Goal: Information Seeking & Learning: Check status

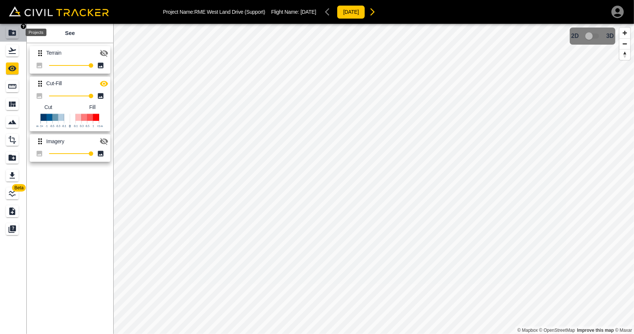
click at [14, 31] on icon "Projects" at bounding box center [12, 33] width 7 height 6
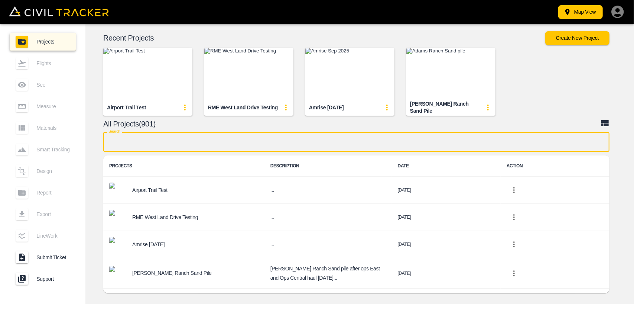
click at [262, 138] on input "text" at bounding box center [356, 142] width 506 height 20
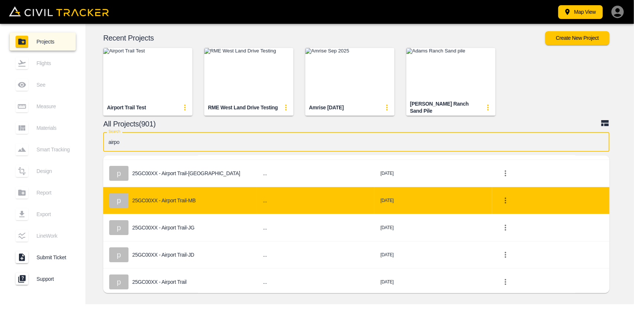
scroll to position [48, 0]
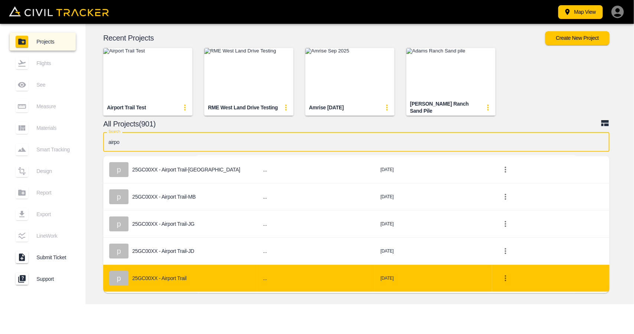
type input "airpo"
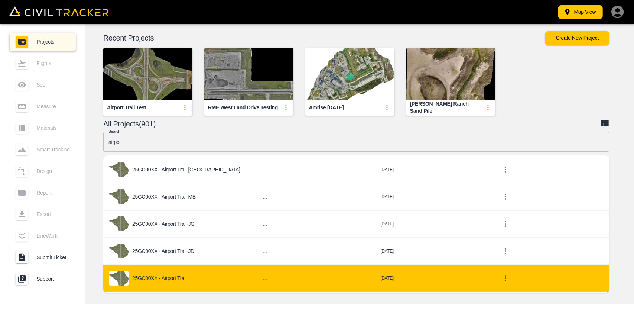
click at [187, 273] on div "25GC00XX - Airport Trail" at bounding box center [180, 278] width 142 height 15
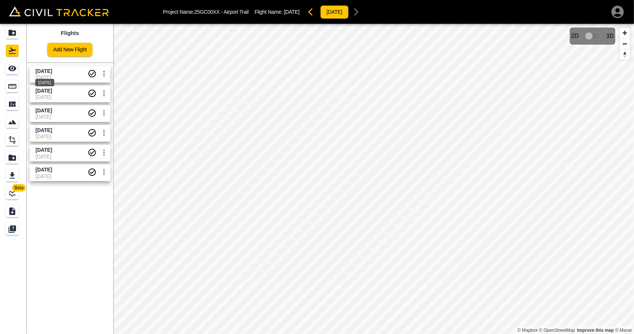
click at [52, 72] on span "[DATE]" at bounding box center [44, 71] width 16 height 6
click at [9, 65] on icon "See" at bounding box center [12, 68] width 9 height 9
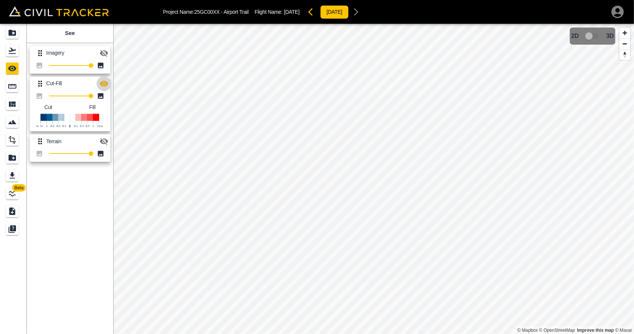
click at [101, 81] on icon "button" at bounding box center [104, 83] width 9 height 9
click at [104, 54] on icon "button" at bounding box center [104, 53] width 8 height 7
click at [13, 52] on icon "Flights" at bounding box center [12, 50] width 9 height 9
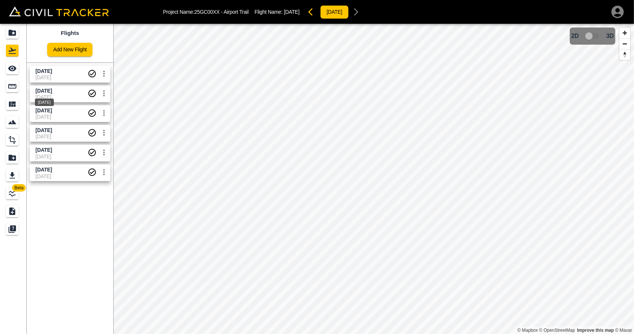
click at [43, 88] on span "[DATE]" at bounding box center [44, 91] width 16 height 6
click at [15, 67] on icon "See" at bounding box center [12, 69] width 8 height 6
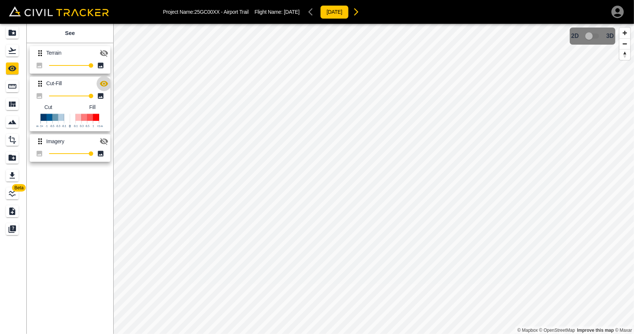
click at [106, 85] on icon "button" at bounding box center [104, 84] width 8 height 6
click at [106, 141] on icon "button" at bounding box center [104, 141] width 8 height 7
click at [13, 53] on icon "Flights" at bounding box center [12, 50] width 9 height 9
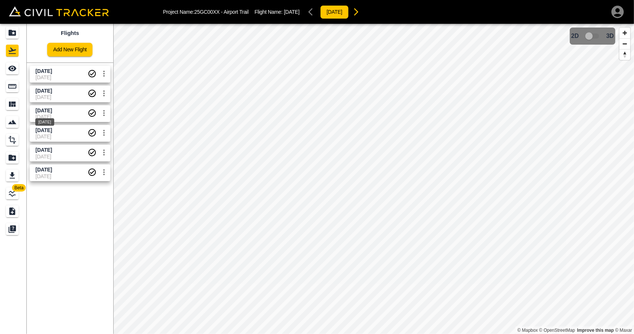
click at [43, 111] on span "[DATE]" at bounding box center [44, 110] width 16 height 6
click at [16, 66] on icon "See" at bounding box center [12, 68] width 9 height 9
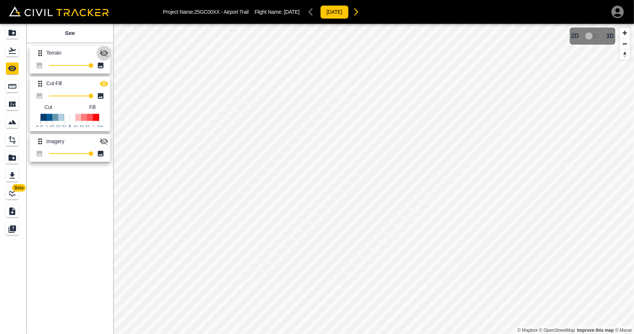
click at [105, 54] on icon "button" at bounding box center [104, 53] width 9 height 9
click at [103, 139] on icon "button" at bounding box center [104, 141] width 8 height 7
click at [101, 85] on icon "button" at bounding box center [104, 83] width 9 height 9
click at [21, 50] on link at bounding box center [13, 51] width 27 height 18
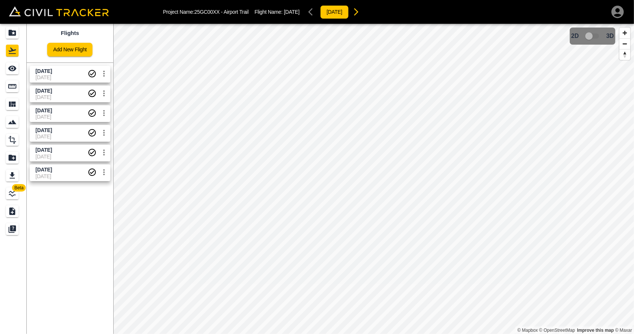
click at [52, 124] on div "[DATE] [DATE]" at bounding box center [69, 132] width 84 height 20
click at [46, 127] on span "[DATE]" at bounding box center [62, 130] width 52 height 7
click at [15, 68] on icon "See" at bounding box center [12, 69] width 8 height 6
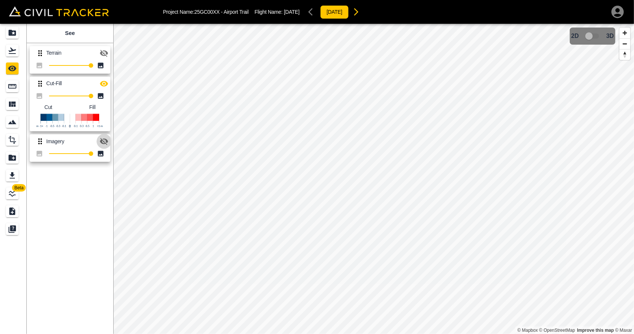
click at [105, 143] on icon "button" at bounding box center [104, 141] width 8 height 7
click at [108, 86] on icon "button" at bounding box center [104, 83] width 9 height 9
click at [9, 26] on link at bounding box center [13, 33] width 27 height 18
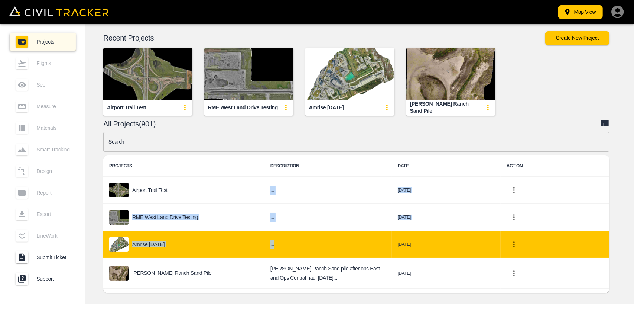
drag, startPoint x: 9, startPoint y: 26, endPoint x: 350, endPoint y: 243, distance: 404.3
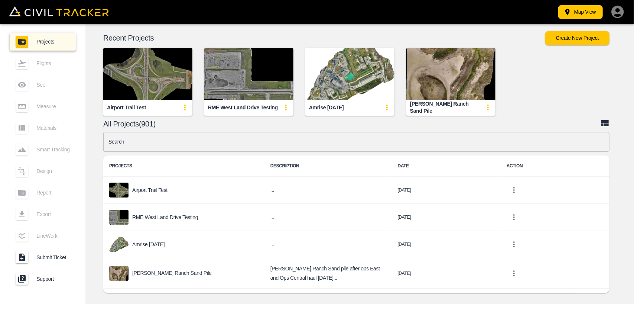
click at [261, 311] on div "Map View Projects Flights See Measure Materials Smart Tracking Design Report Ex…" at bounding box center [317, 167] width 634 height 334
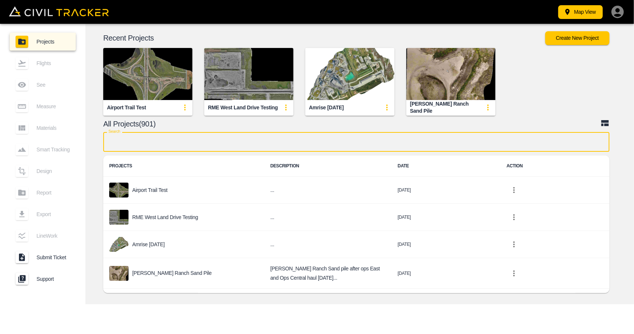
click at [249, 141] on input "text" at bounding box center [356, 142] width 506 height 20
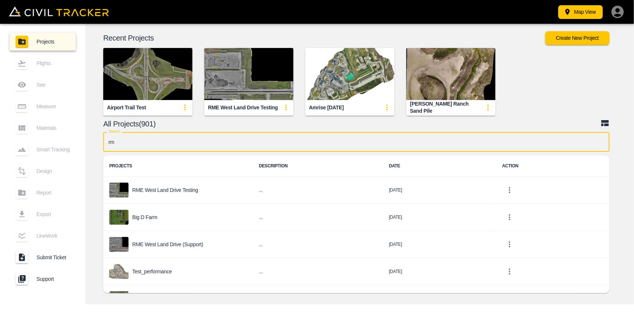
type input "r"
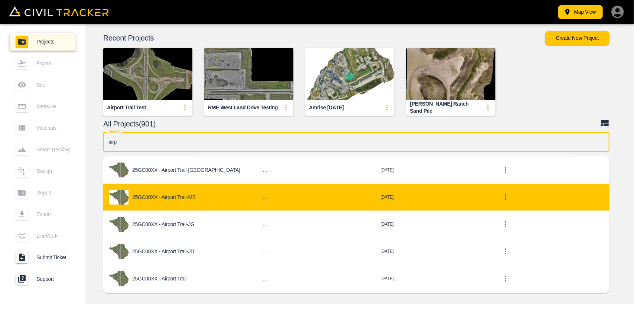
scroll to position [47, 0]
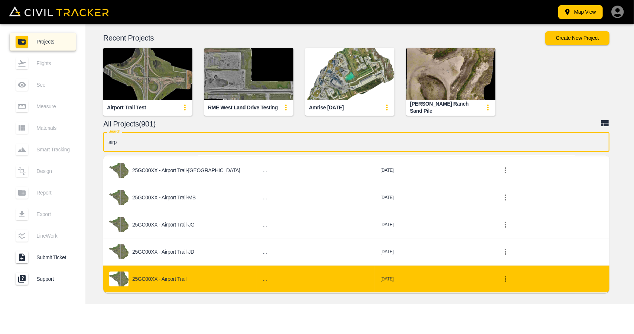
type input "airp"
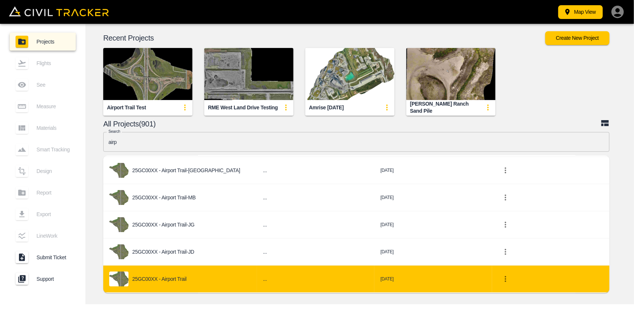
click at [169, 269] on td "25GC00XX - Airport Trail" at bounding box center [180, 278] width 154 height 27
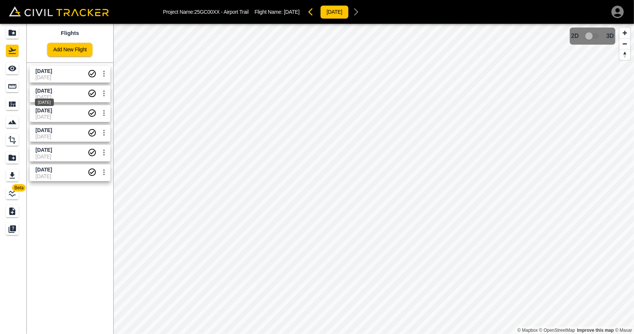
click at [51, 91] on span "[DATE]" at bounding box center [44, 91] width 16 height 6
click at [52, 109] on span "[DATE]" at bounding box center [44, 110] width 16 height 6
click at [51, 137] on div "[DATE]" at bounding box center [45, 139] width 20 height 13
click at [44, 131] on span "[DATE]" at bounding box center [44, 130] width 16 height 6
